Goal: Information Seeking & Learning: Learn about a topic

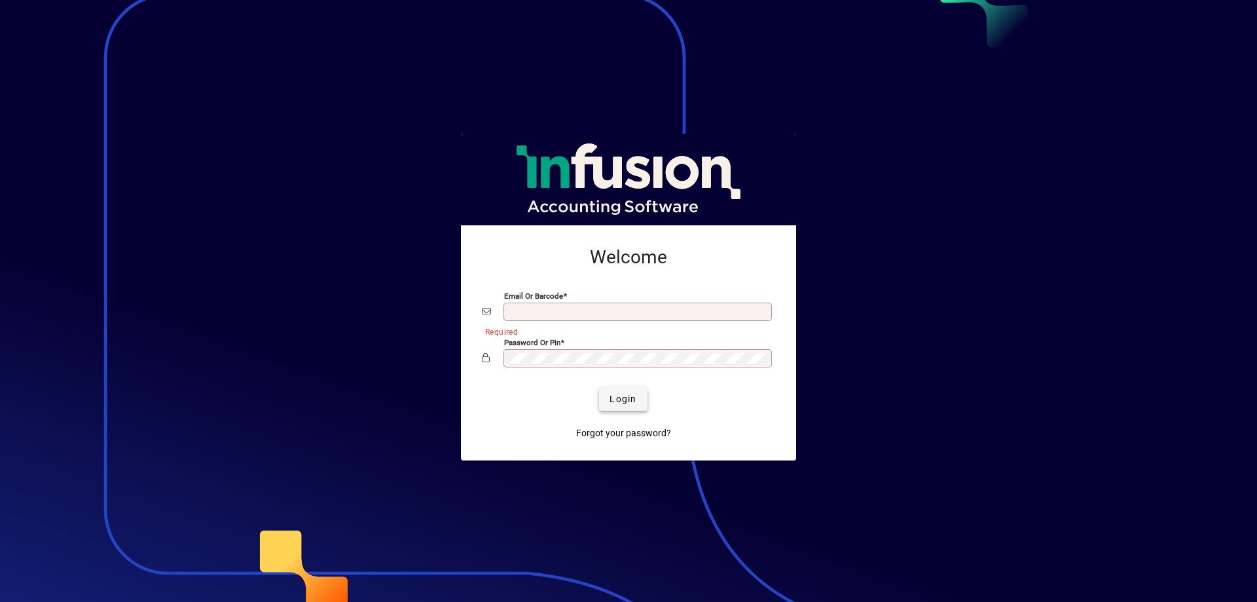
type input "**********"
click at [612, 400] on span "Login" at bounding box center [623, 399] width 27 height 14
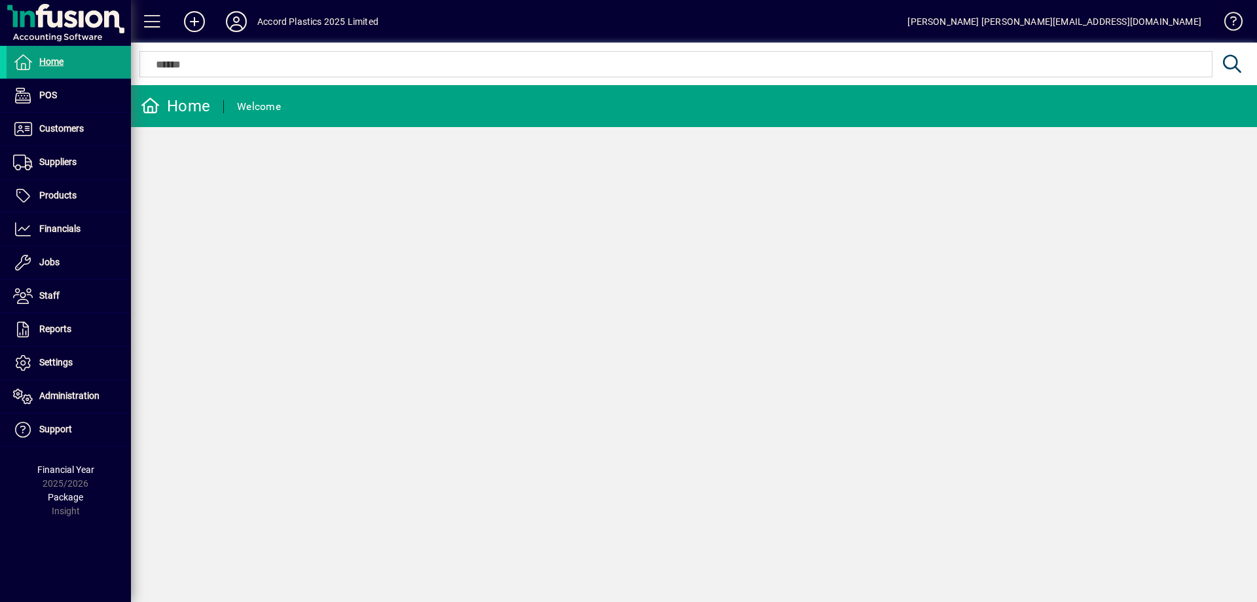
click at [1227, 20] on span at bounding box center [1227, 24] width 31 height 31
click at [64, 162] on span "Suppliers" at bounding box center [57, 161] width 37 height 10
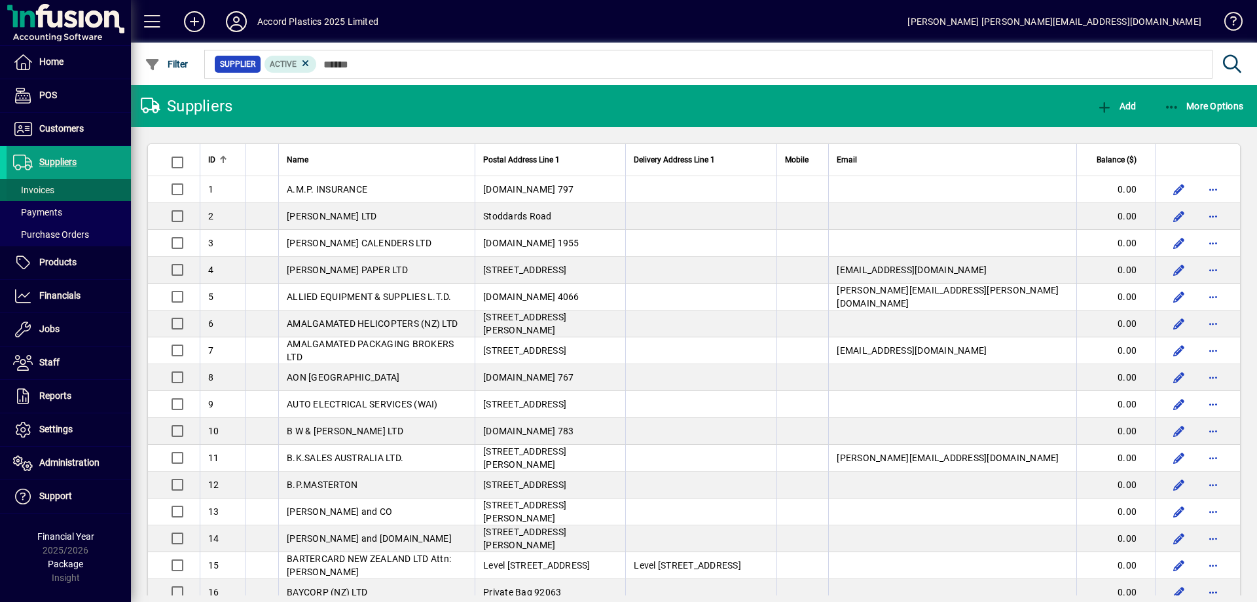
click at [59, 193] on span at bounding box center [69, 189] width 124 height 31
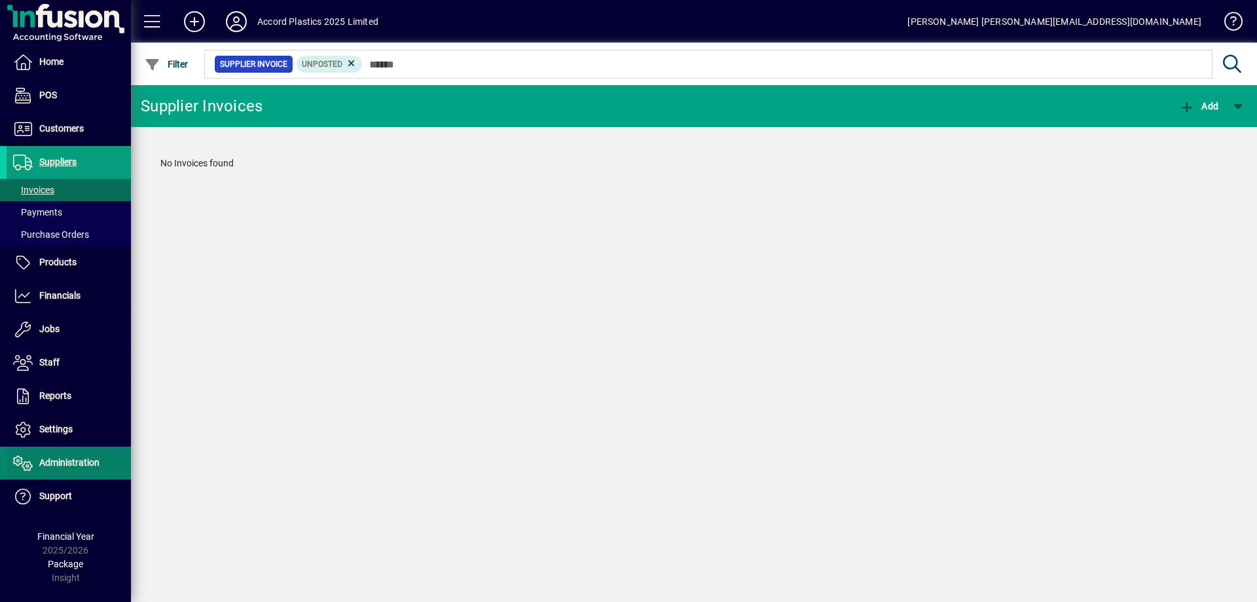
click at [60, 464] on span "Administration" at bounding box center [69, 462] width 60 height 10
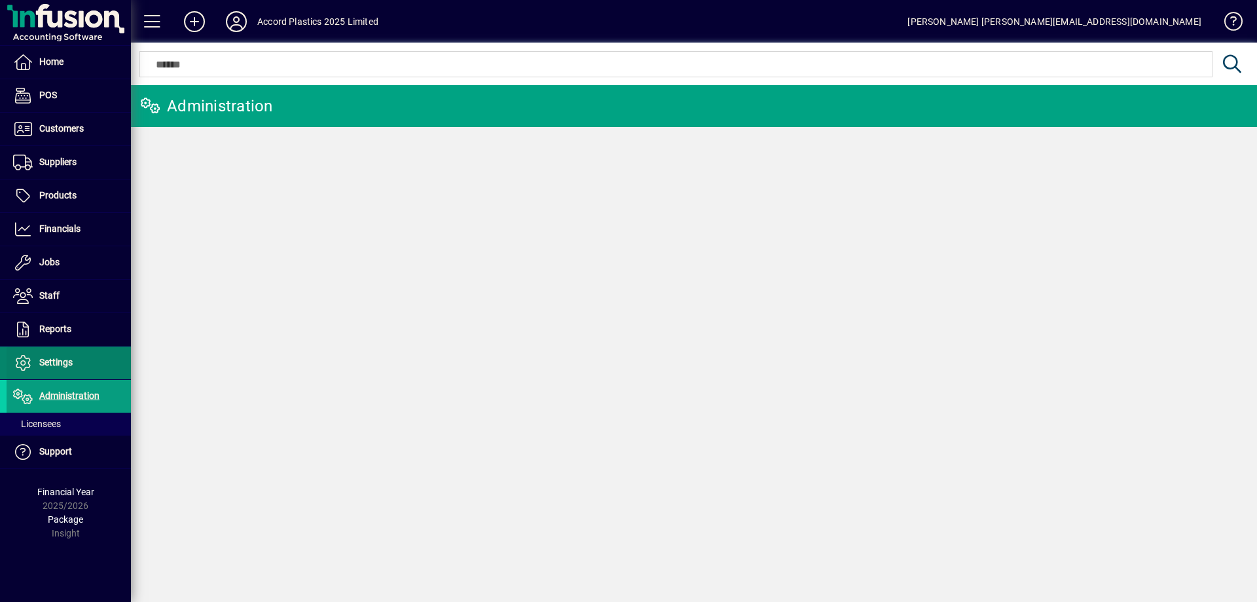
click at [83, 361] on span at bounding box center [69, 362] width 124 height 31
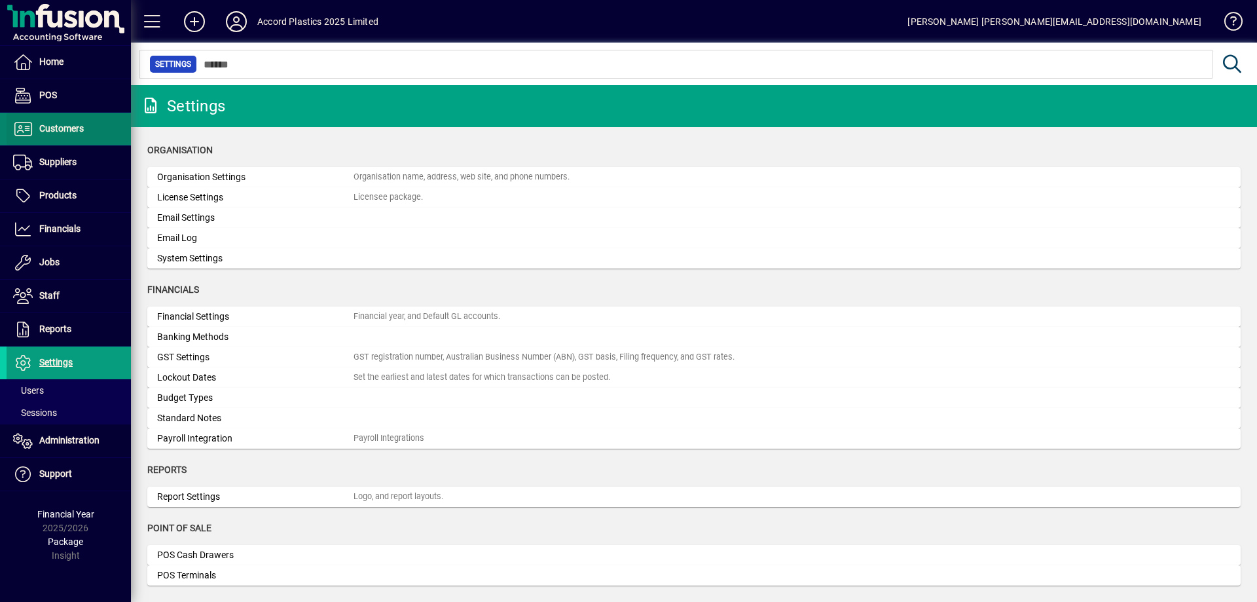
click at [64, 129] on span "Customers" at bounding box center [61, 128] width 45 height 10
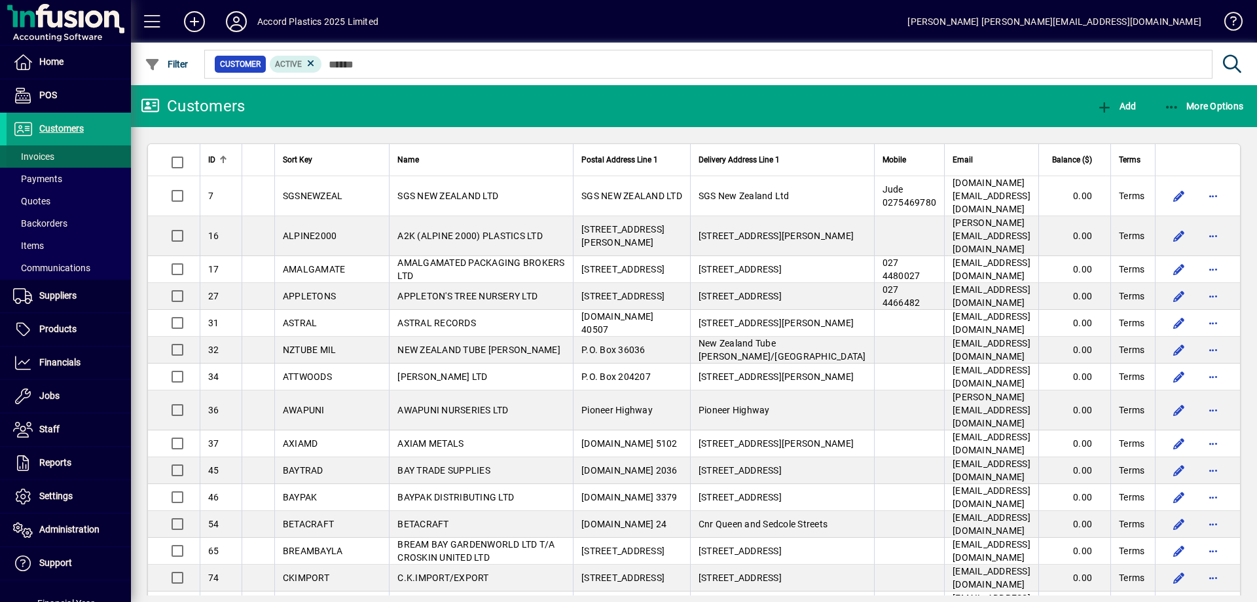
click at [60, 150] on span at bounding box center [69, 156] width 124 height 31
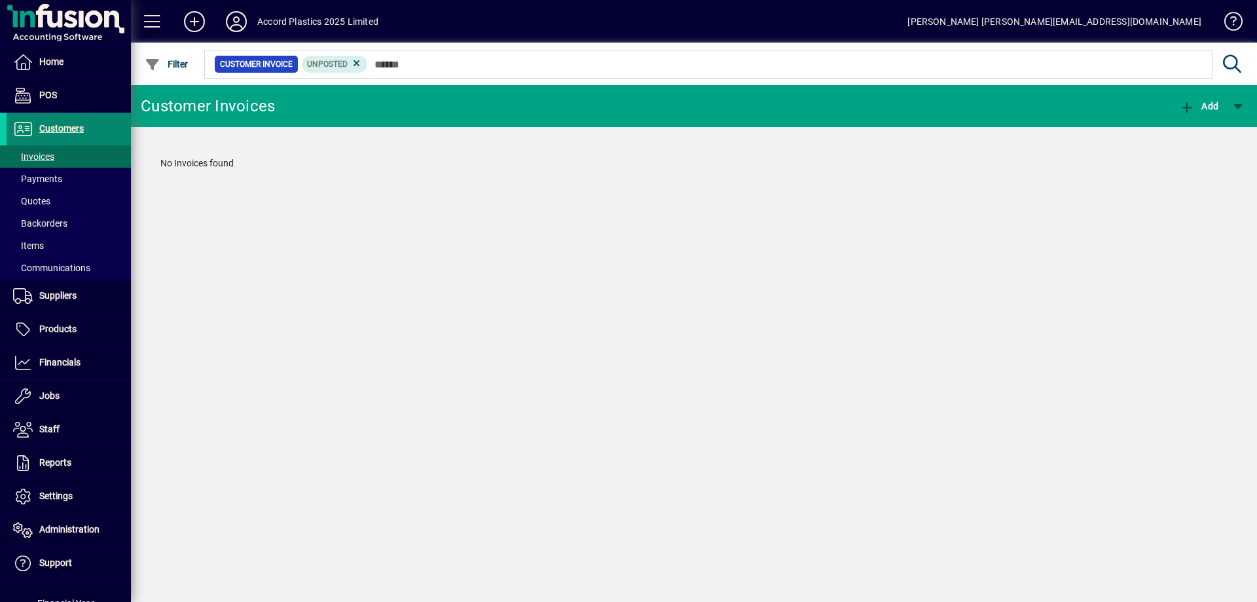
click at [78, 130] on span "Customers" at bounding box center [61, 128] width 45 height 10
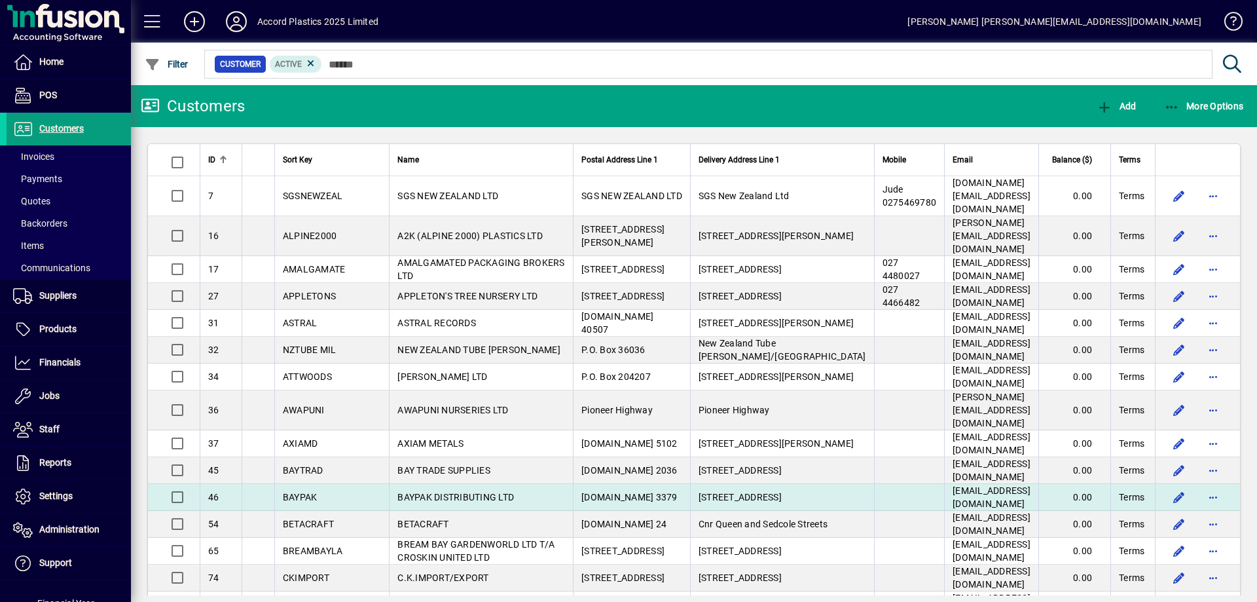
click at [420, 484] on td "BAYPAK DISTRIBUTING LTD" at bounding box center [481, 497] width 184 height 27
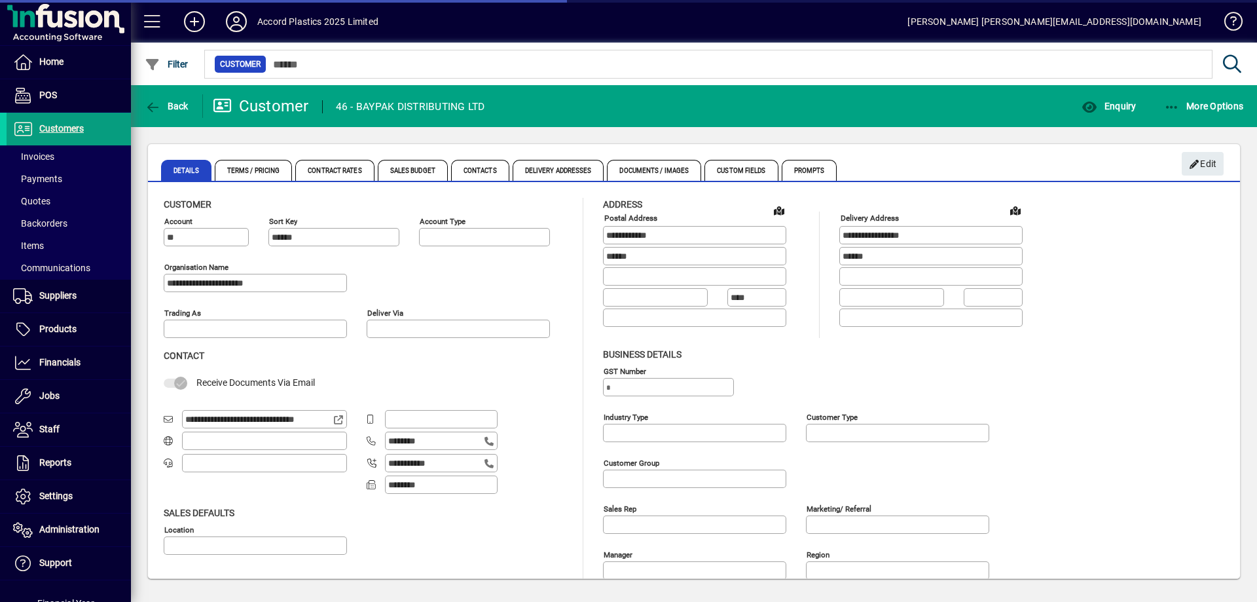
type input "**********"
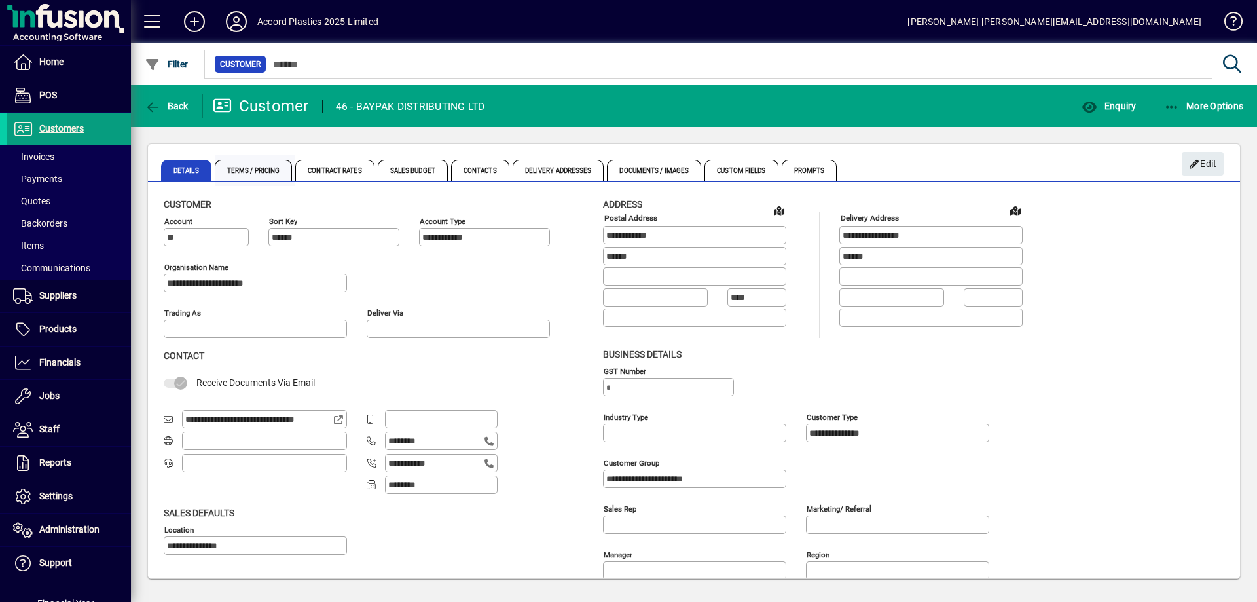
click at [255, 172] on span "Terms / Pricing" at bounding box center [254, 170] width 78 height 21
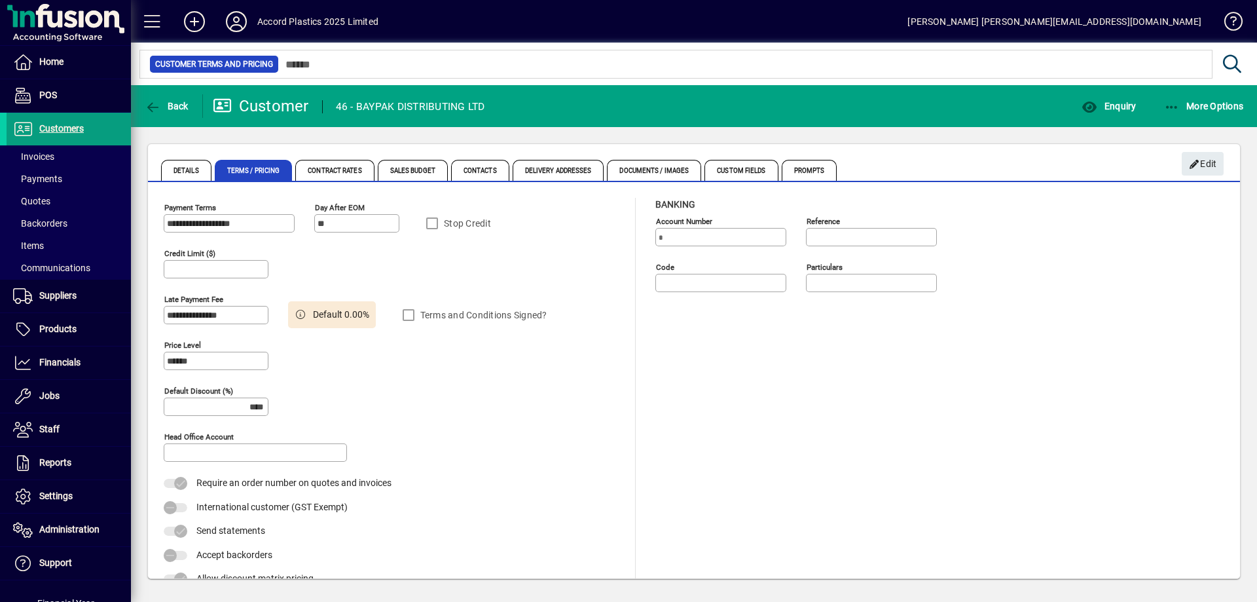
click at [303, 314] on icon at bounding box center [301, 314] width 12 height 9
click at [63, 65] on span "Home" at bounding box center [51, 61] width 24 height 10
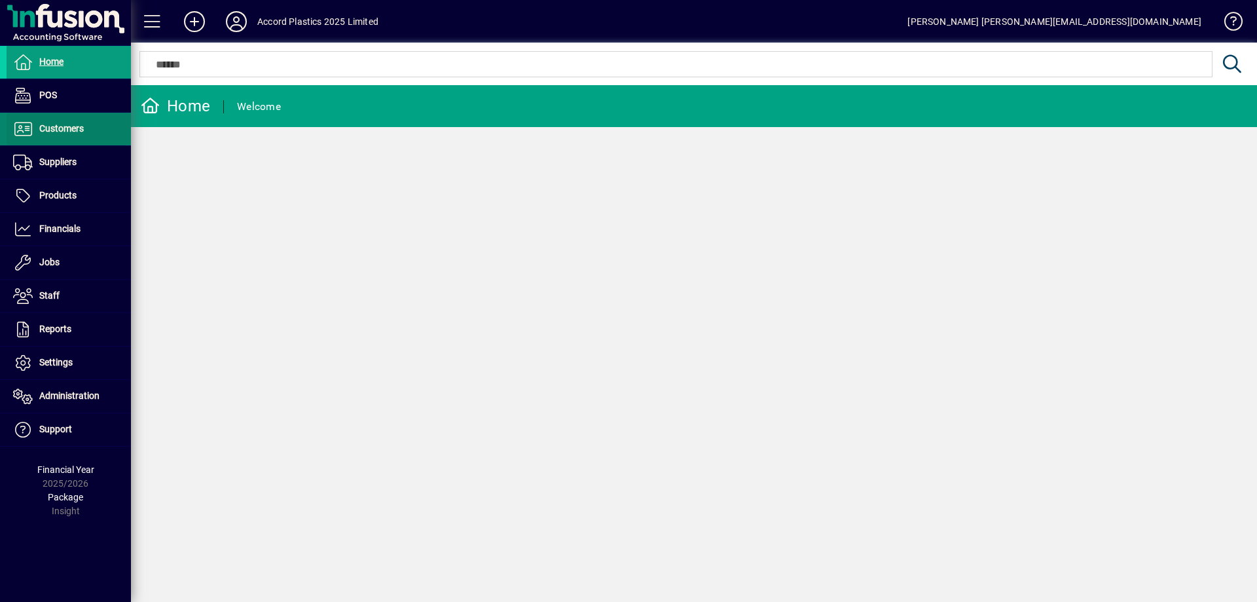
click at [54, 128] on span "Customers" at bounding box center [61, 128] width 45 height 10
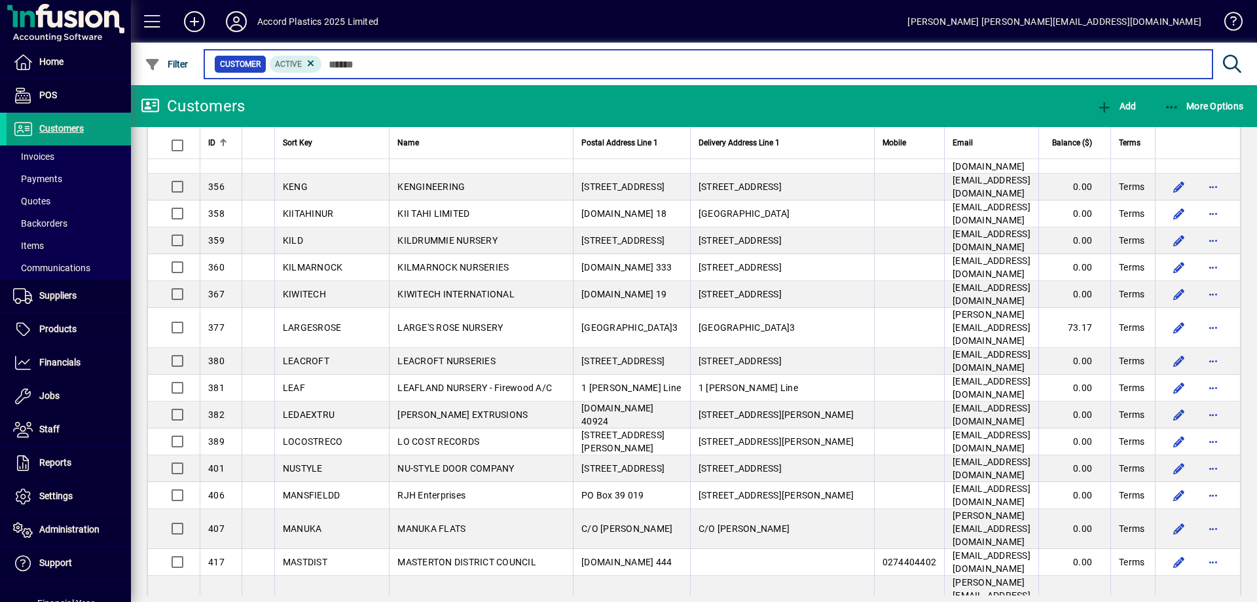
scroll to position [2319, 0]
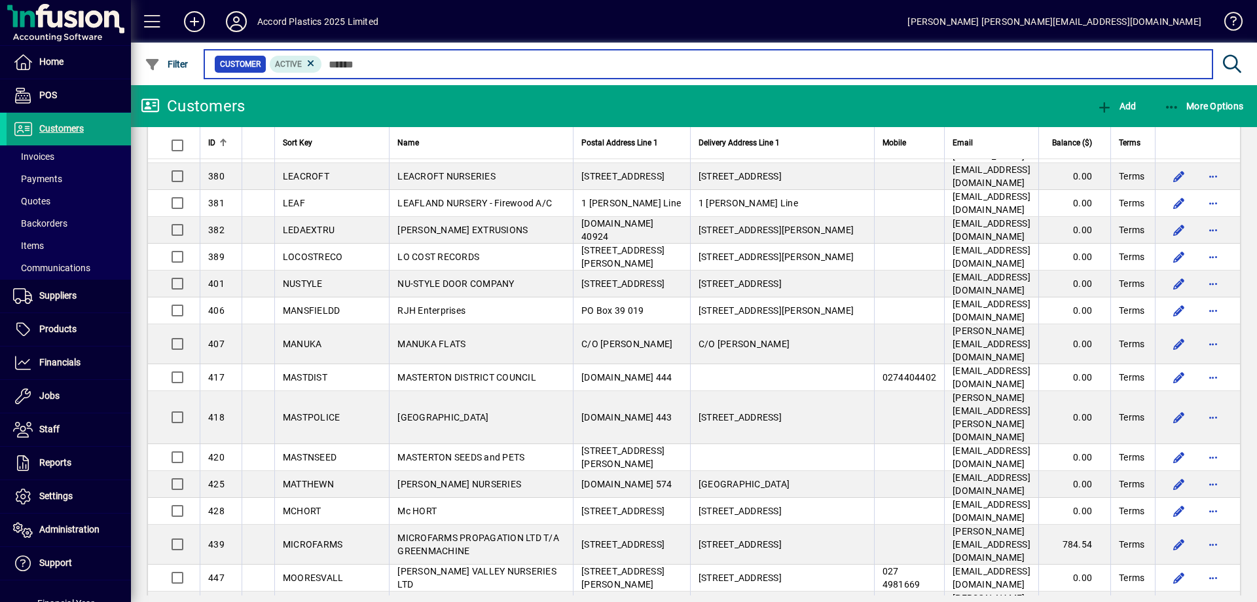
click at [421, 67] on input "text" at bounding box center [762, 64] width 880 height 18
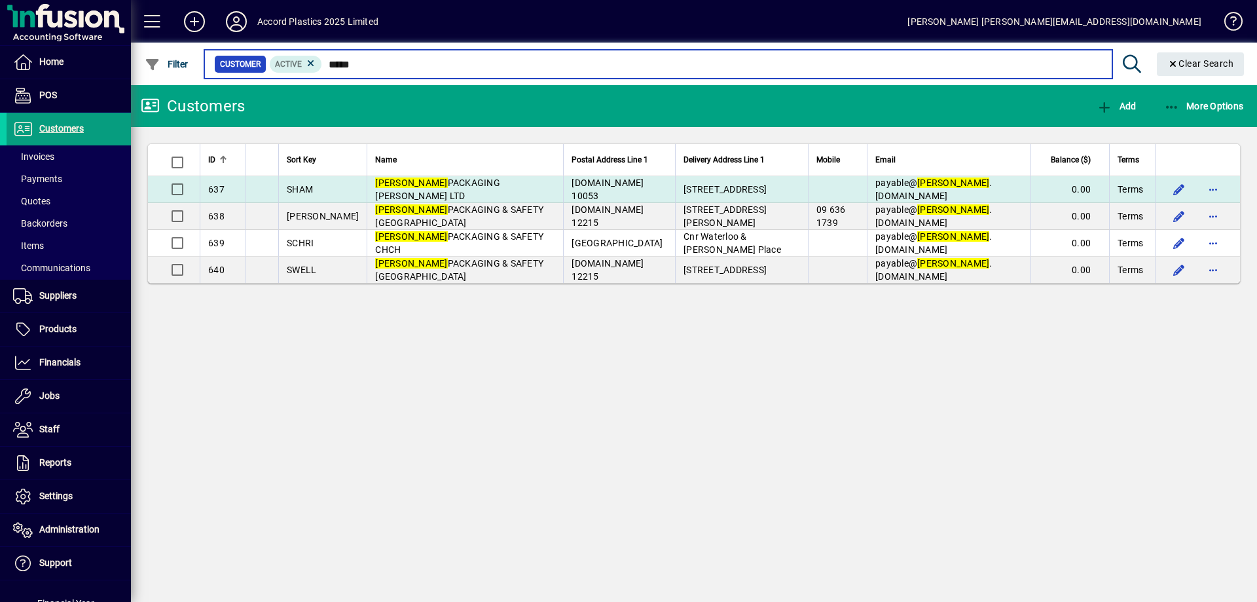
type input "*****"
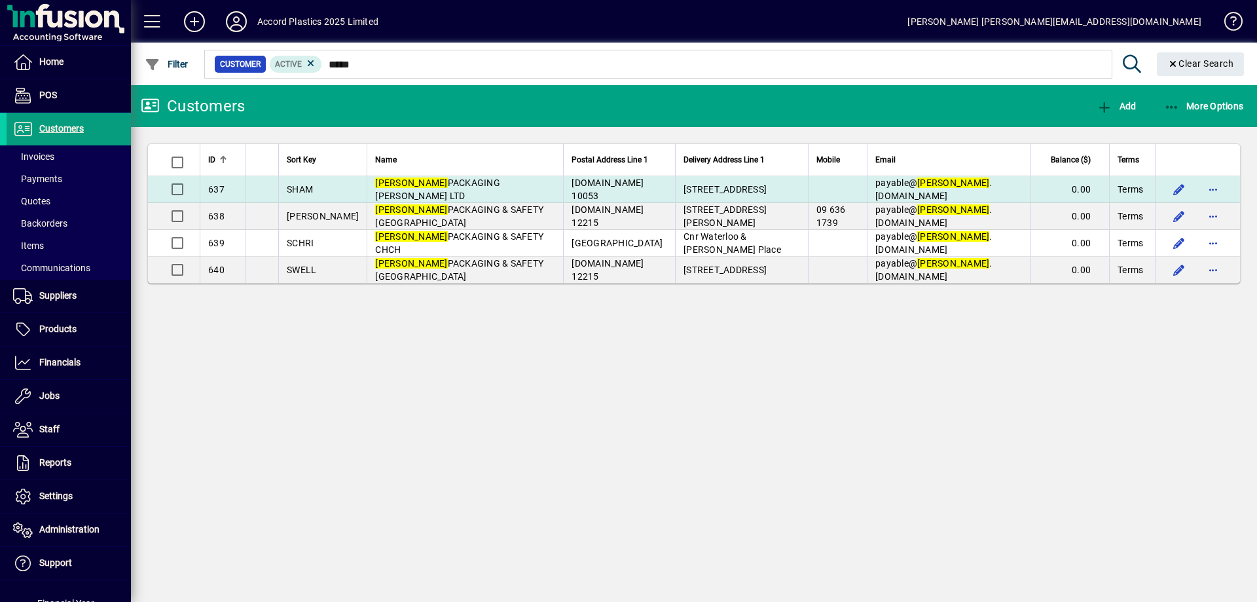
click at [473, 191] on span "SNELL PACKAGING HAMILTON LTD" at bounding box center [437, 189] width 125 height 24
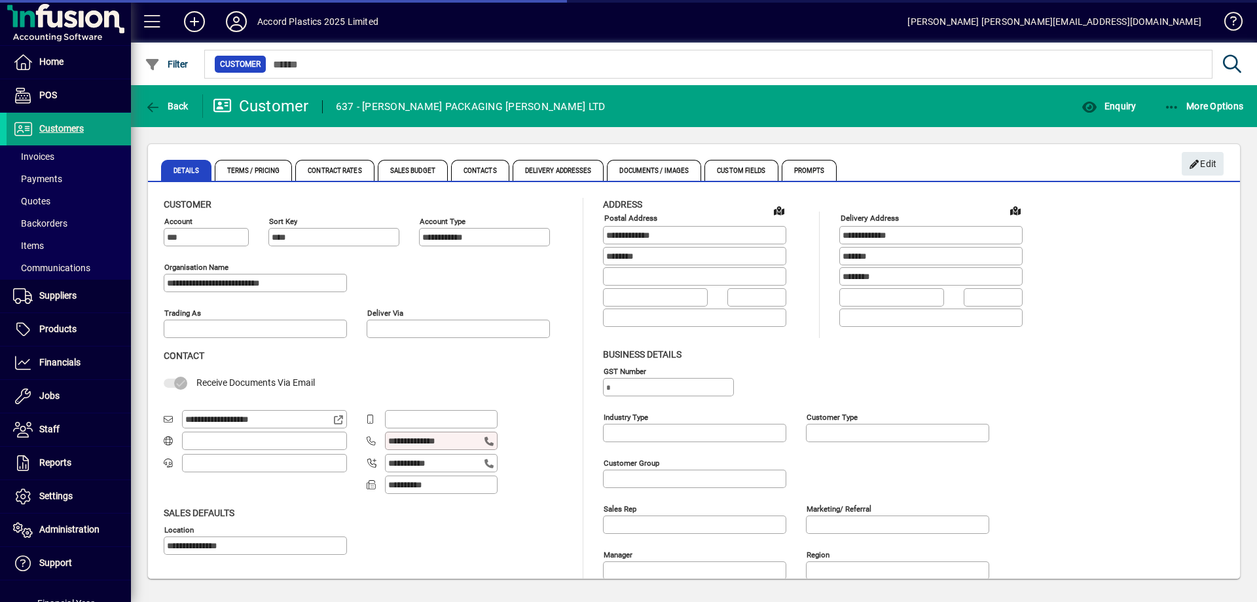
type input "**********"
click at [260, 170] on span "Terms / Pricing" at bounding box center [254, 170] width 78 height 21
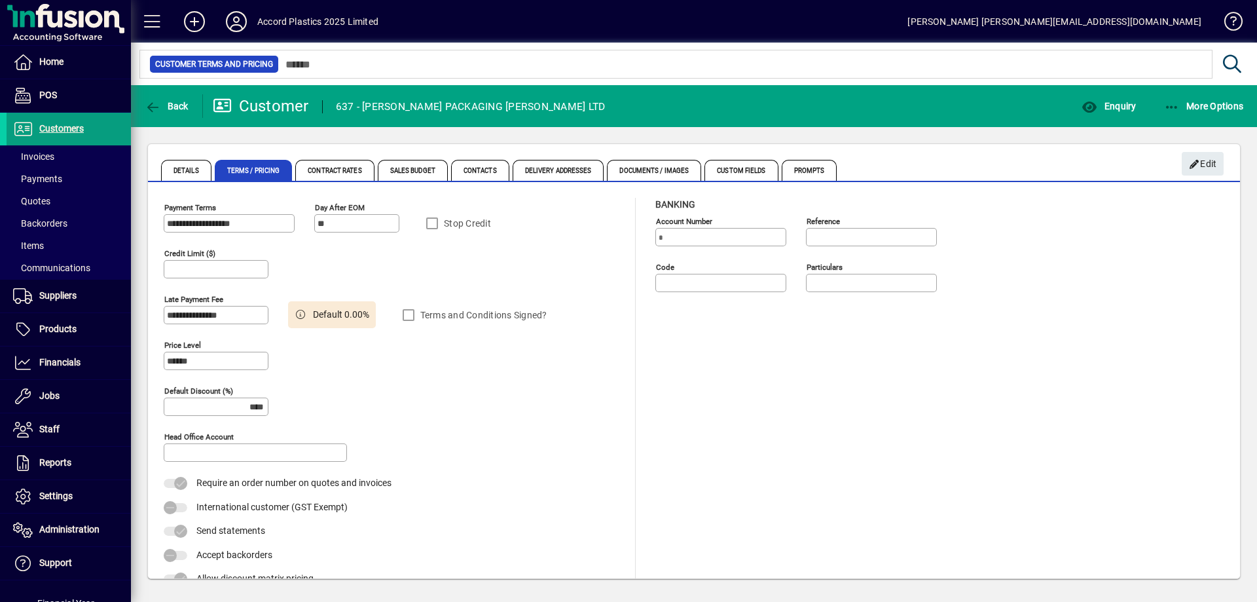
type input "**********"
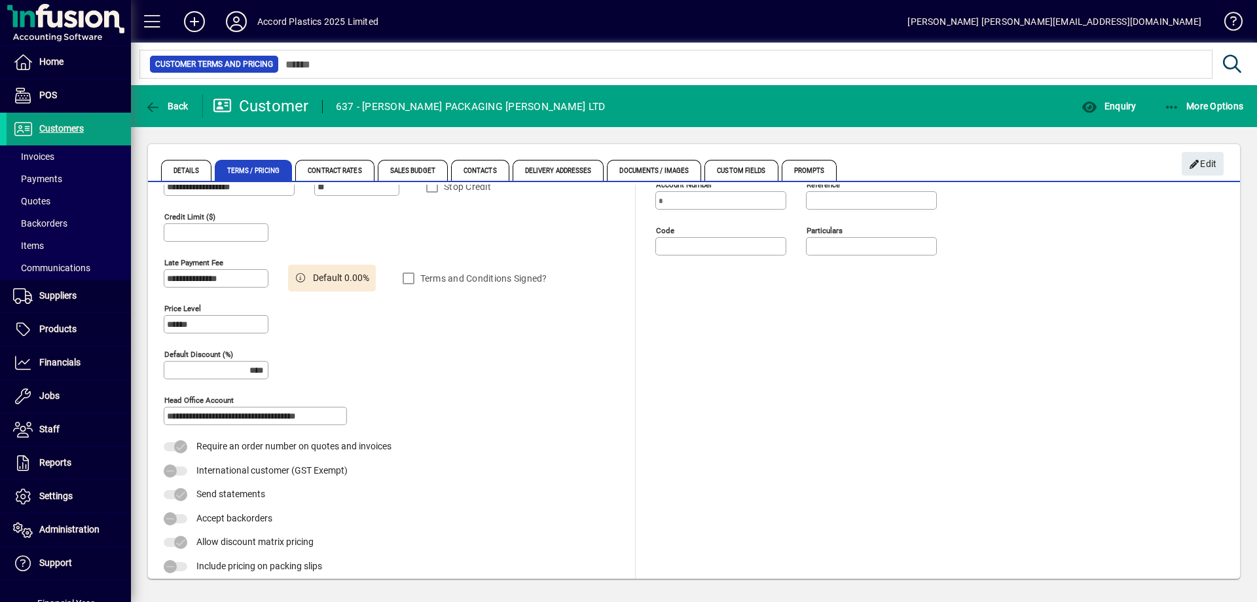
scroll to position [69, 0]
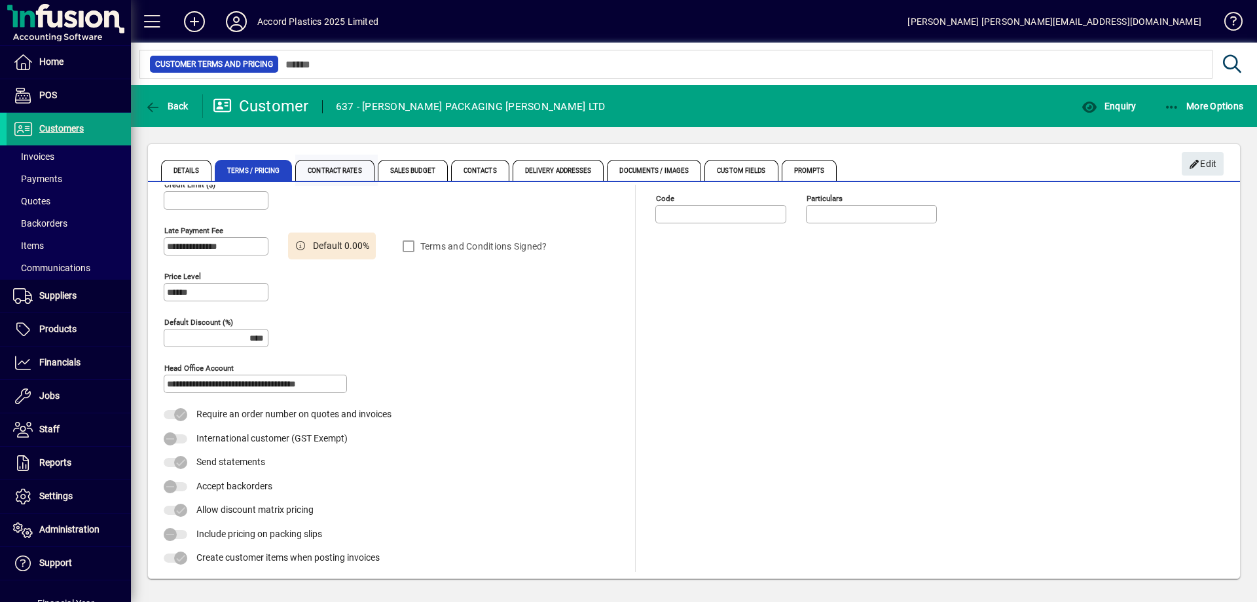
click at [325, 172] on span "Contract Rates" at bounding box center [334, 170] width 79 height 21
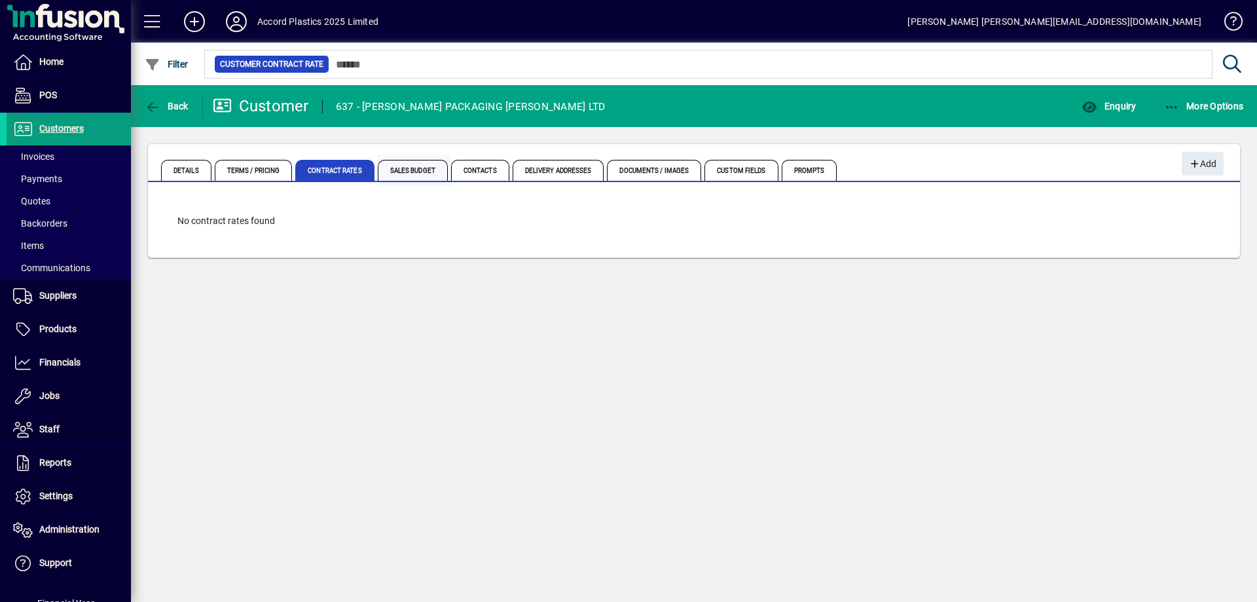
click at [407, 169] on span "Sales Budget" at bounding box center [413, 170] width 70 height 21
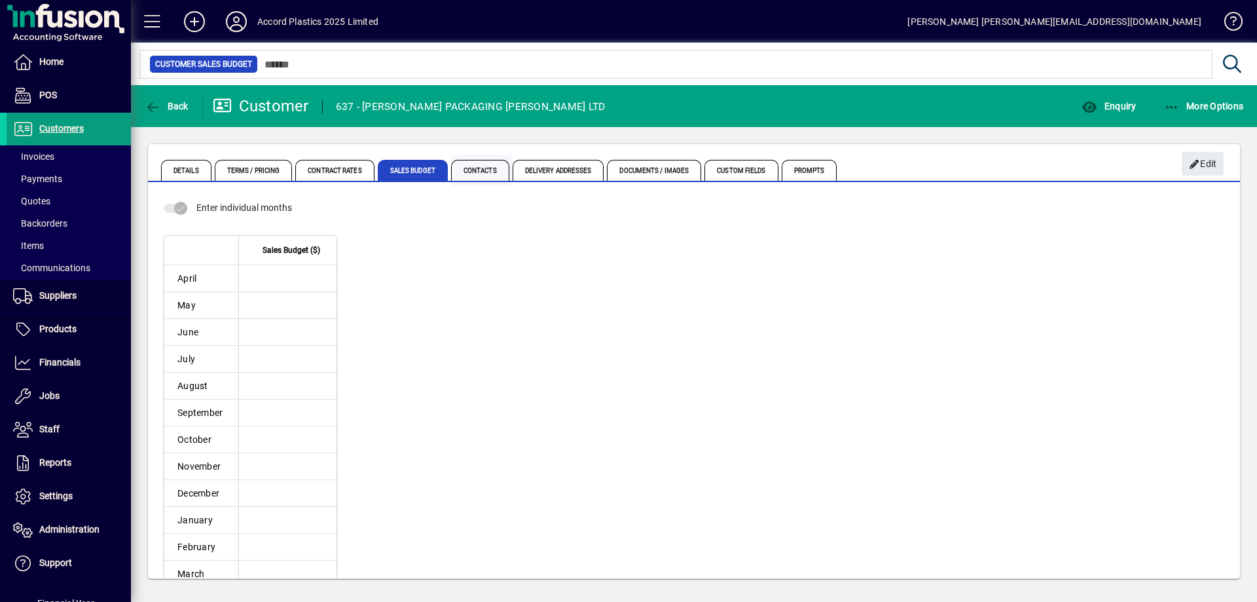
click at [470, 171] on span "Contacts" at bounding box center [480, 170] width 58 height 21
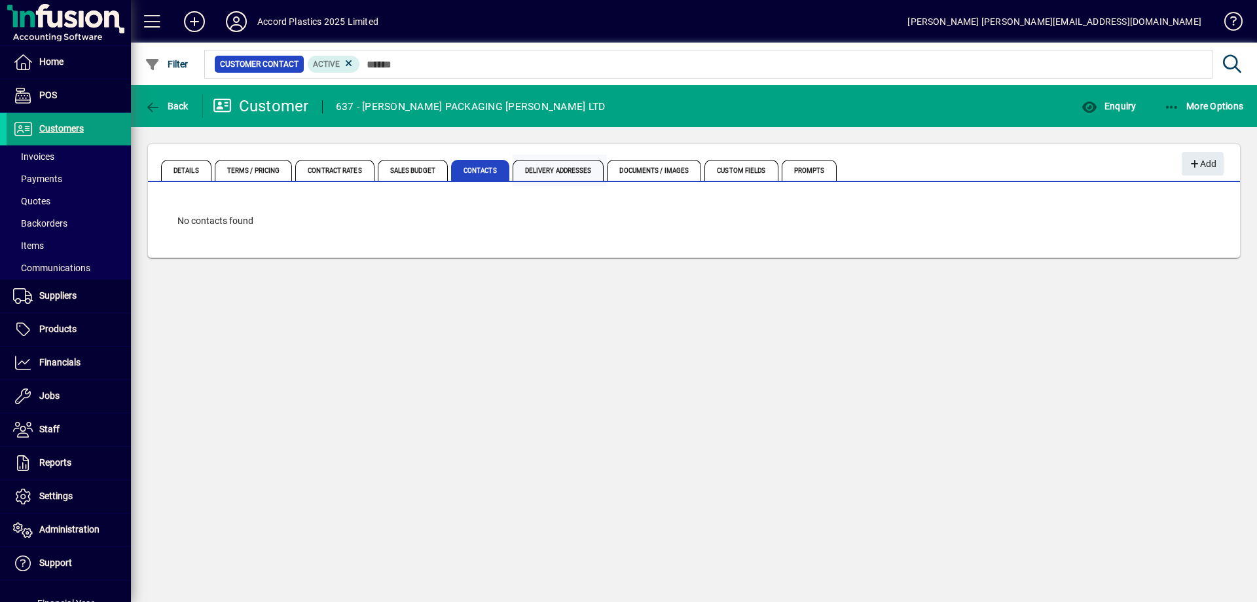
click at [544, 170] on span "Delivery Addresses" at bounding box center [559, 170] width 92 height 21
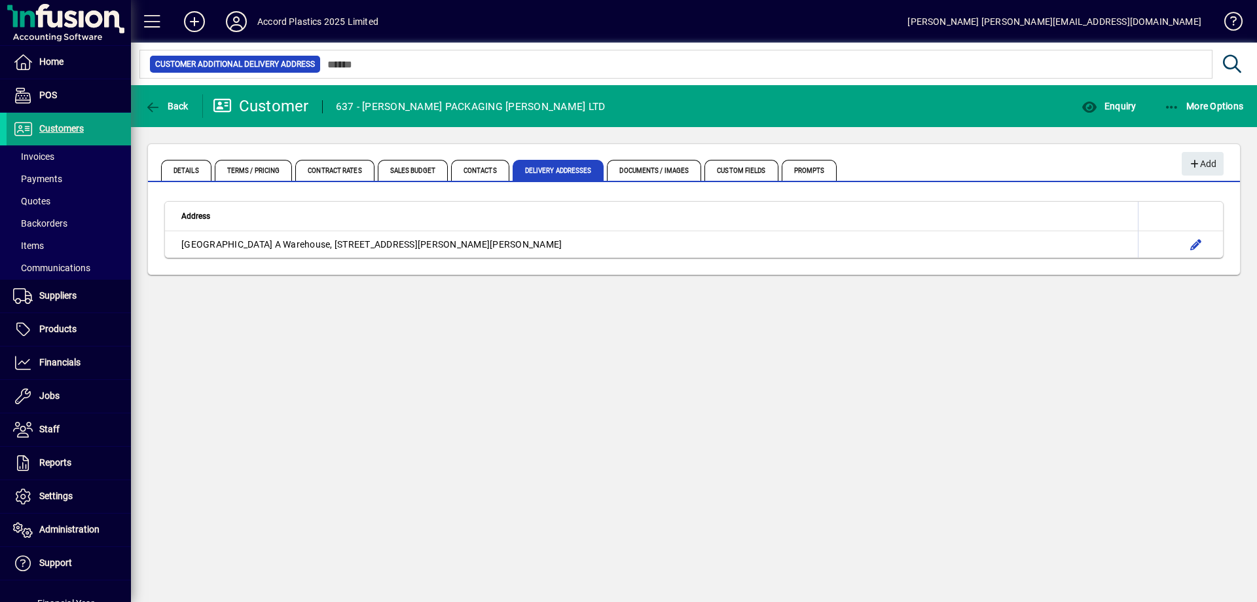
click at [659, 172] on span "Documents / Images" at bounding box center [654, 170] width 94 height 21
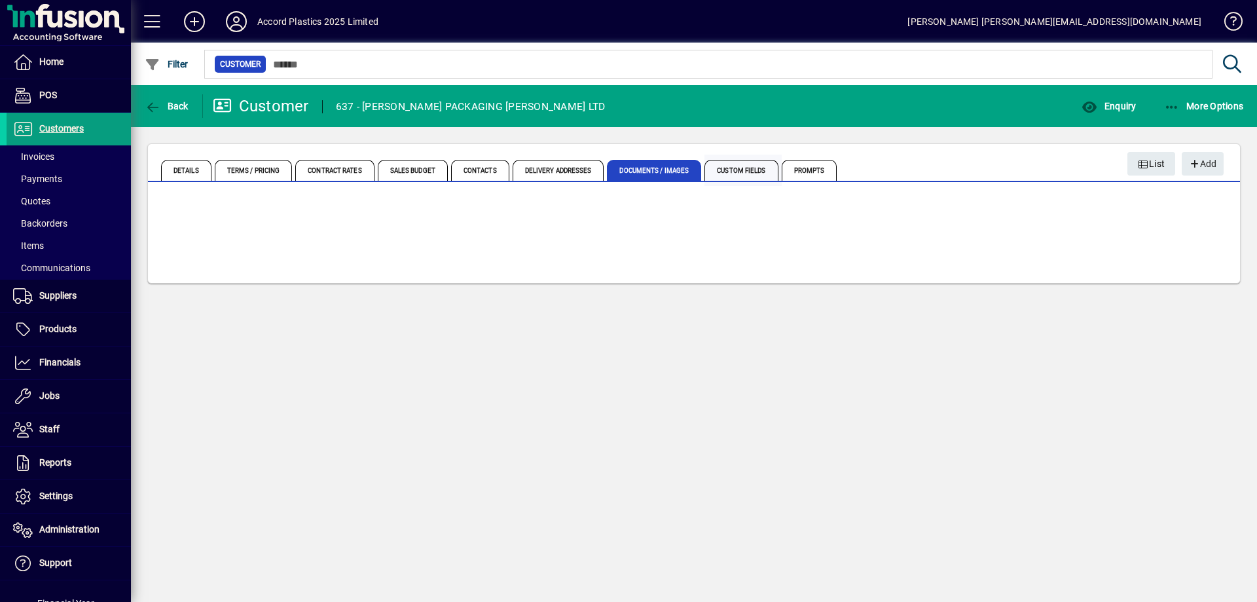
click at [753, 173] on span "Custom Fields" at bounding box center [741, 170] width 73 height 21
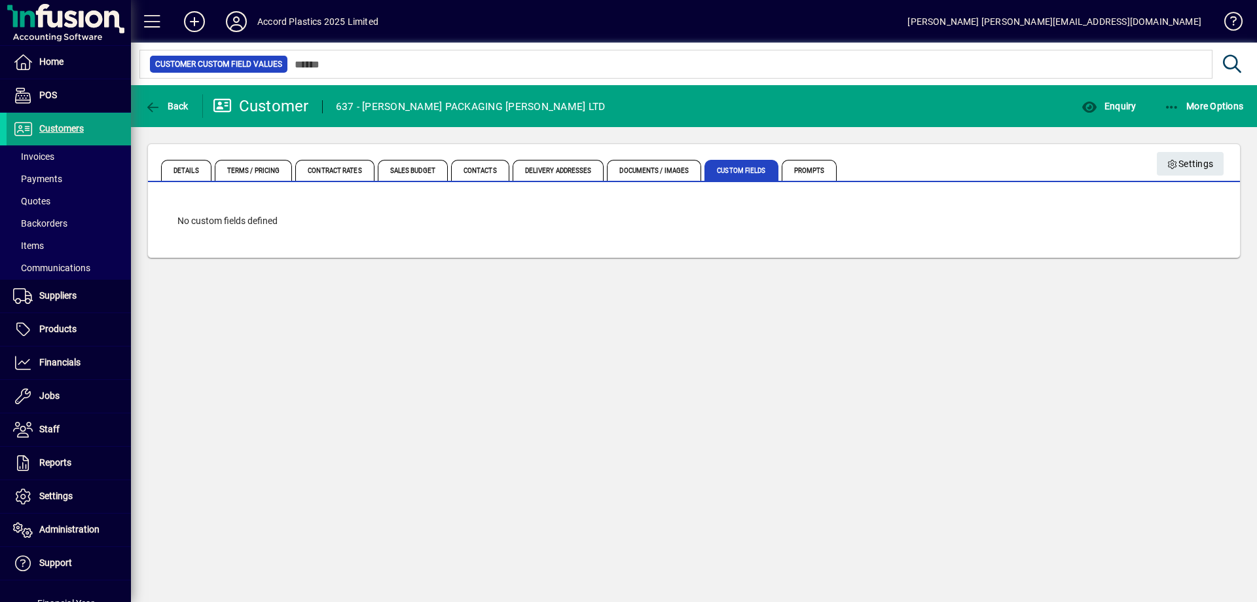
click at [827, 172] on span "Prompts" at bounding box center [810, 170] width 56 height 21
click at [266, 170] on span "Terms / Pricing" at bounding box center [254, 170] width 78 height 21
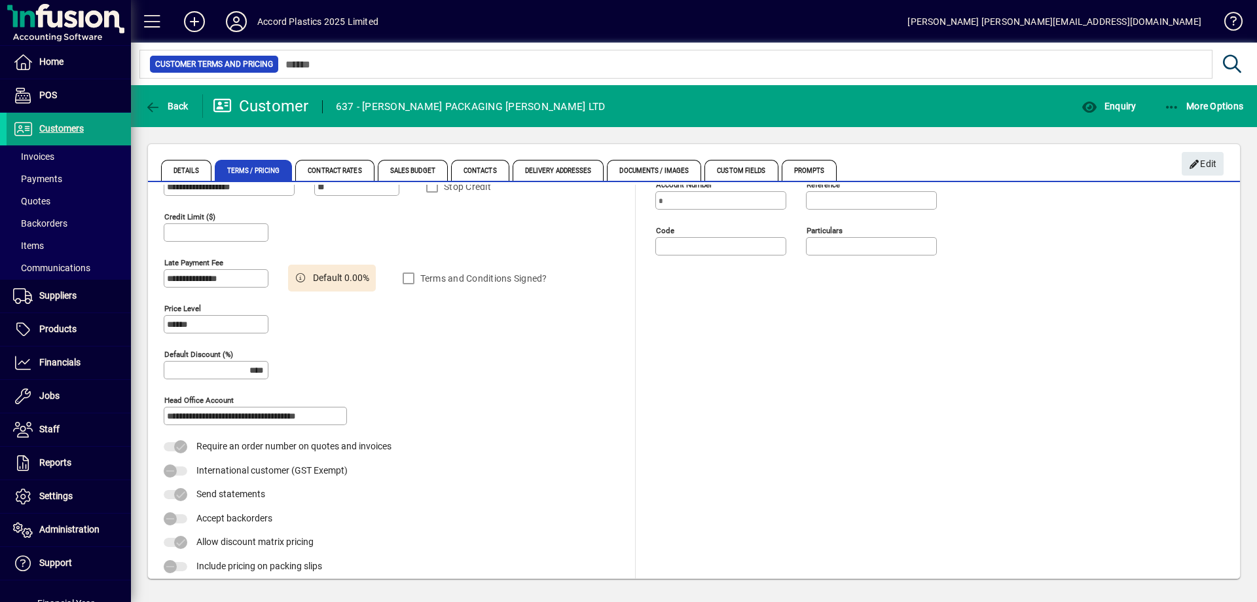
scroll to position [69, 0]
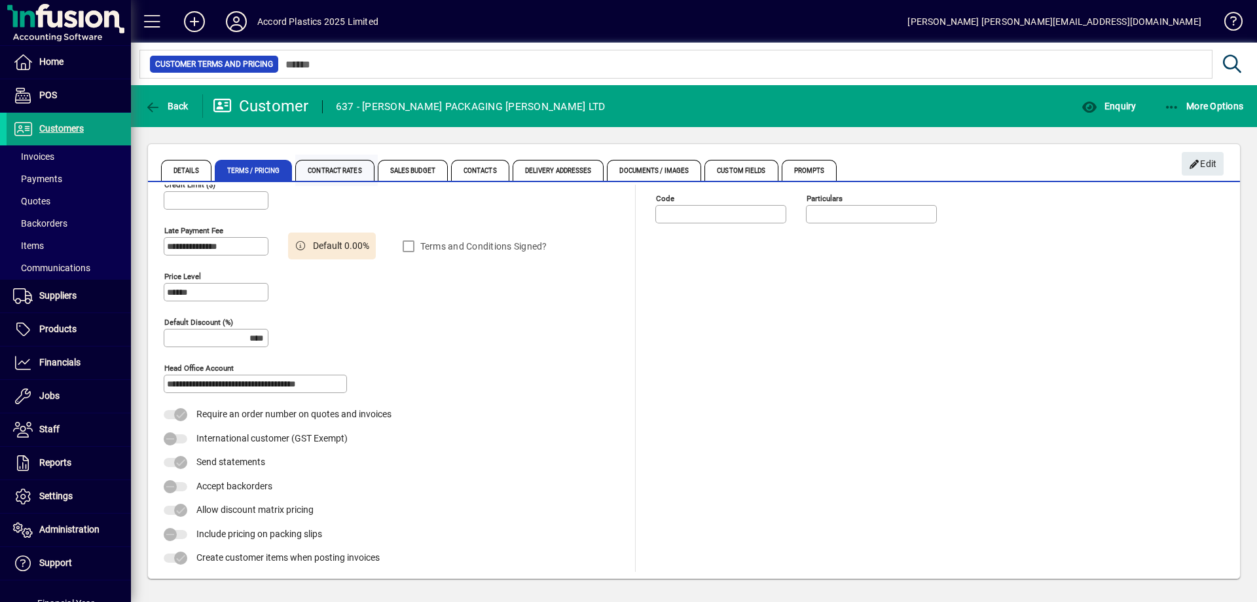
click at [344, 172] on span "Contract Rates" at bounding box center [334, 170] width 79 height 21
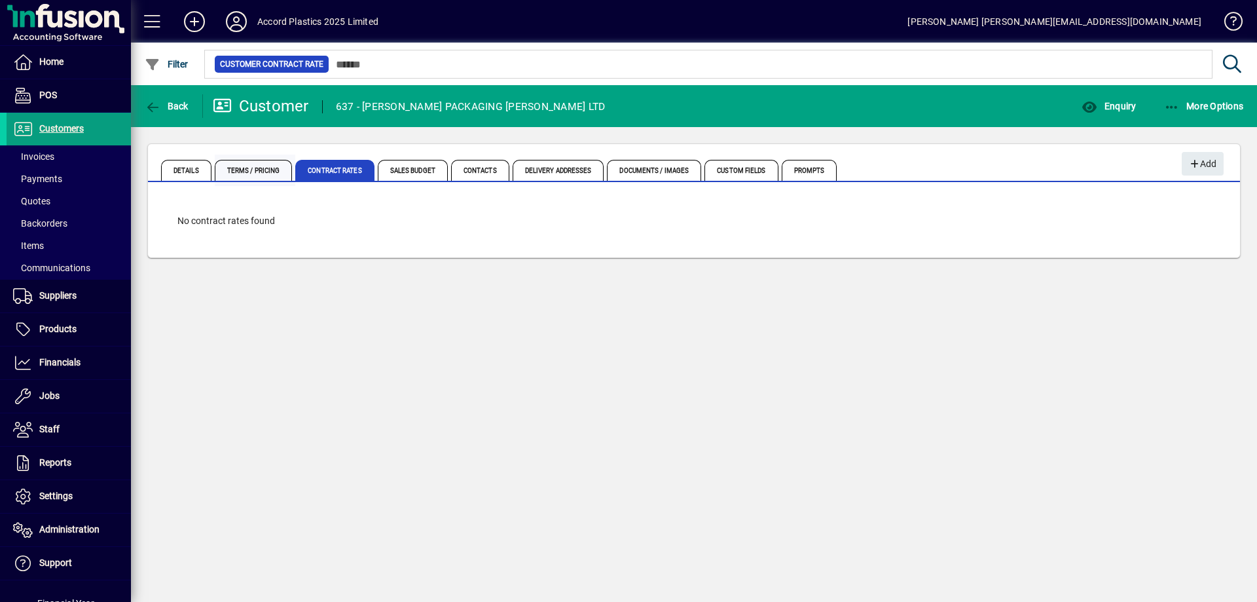
click at [261, 175] on span "Terms / Pricing" at bounding box center [254, 170] width 78 height 21
